Goal: Transaction & Acquisition: Obtain resource

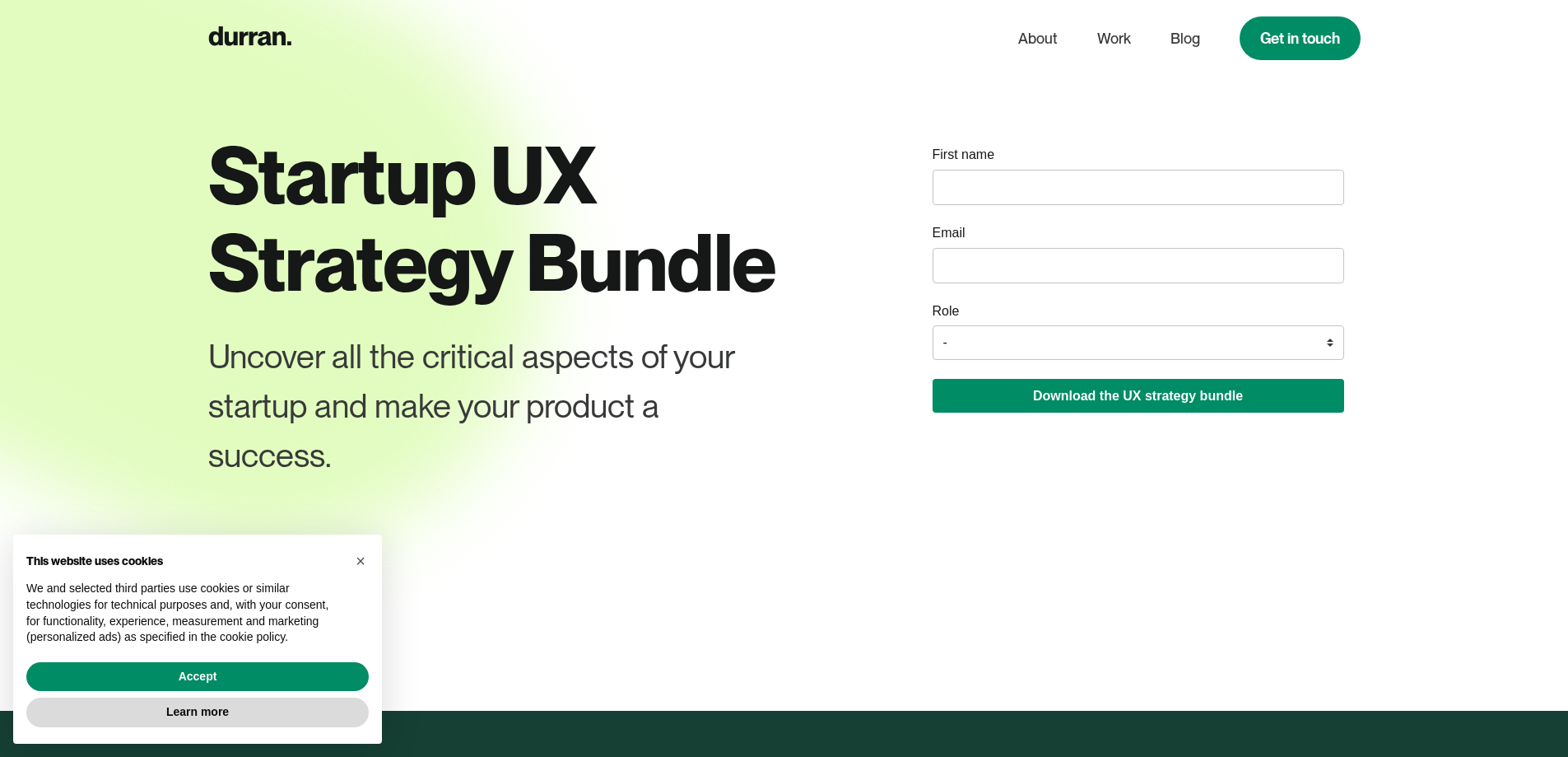
click at [1001, 179] on input "name" at bounding box center [1139, 187] width 412 height 35
type input "Abdillah"
type input "[EMAIL_ADDRESS][DOMAIN_NAME]"
click at [996, 336] on select "- Founder / Co-founder C-suite / VP / Manager Designer Developer Other" at bounding box center [1139, 342] width 412 height 34
select select "Designer"
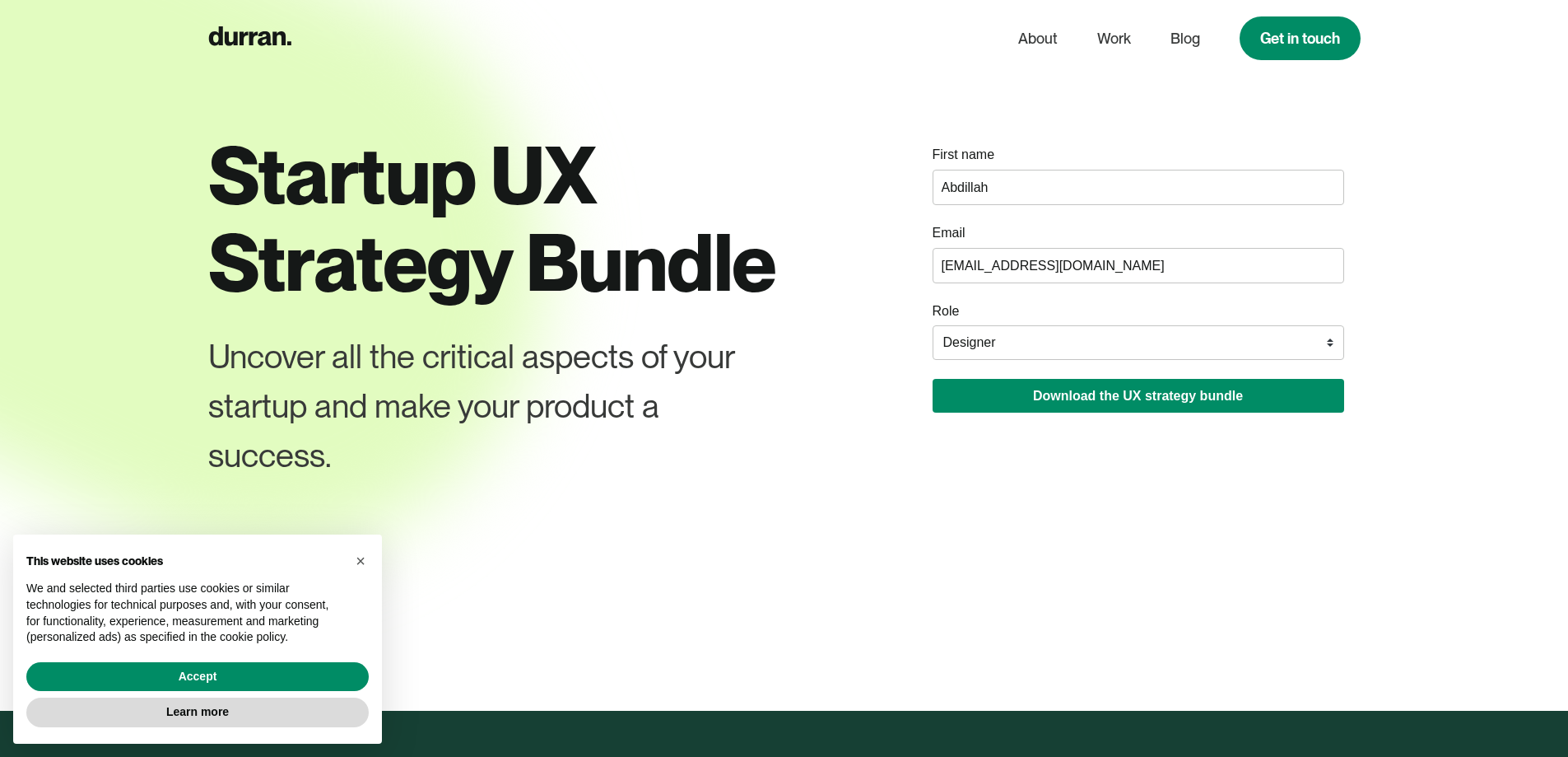
click at [933, 326] on select "- Founder / Co-founder C-suite / VP / Manager Designer Developer Other" at bounding box center [1139, 342] width 412 height 34
click at [1006, 379] on button "Download the UX strategy bundle" at bounding box center [1139, 395] width 412 height 33
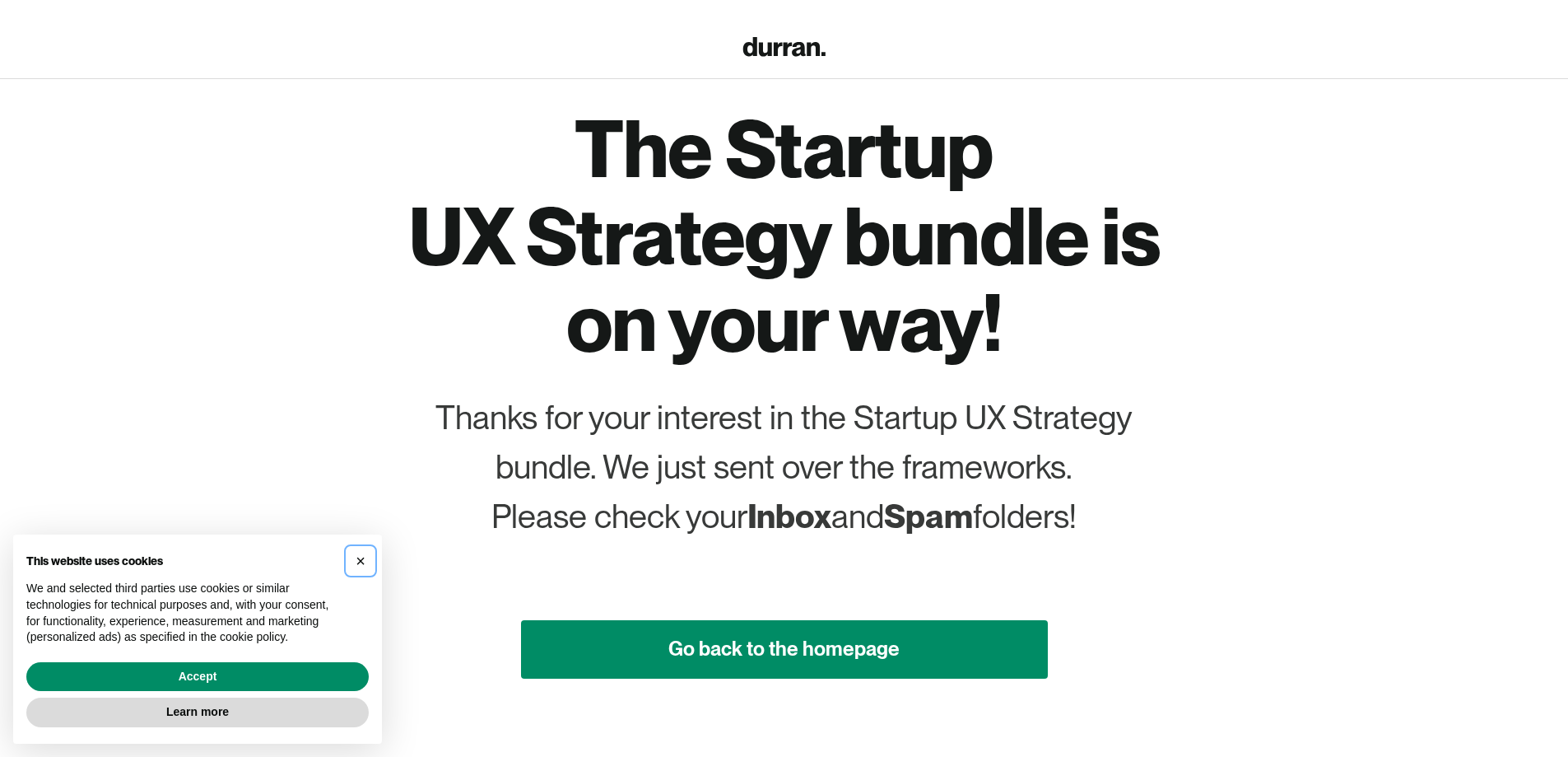
click at [361, 561] on span "×" at bounding box center [361, 561] width 10 height 18
